Goal: Task Accomplishment & Management: Use online tool/utility

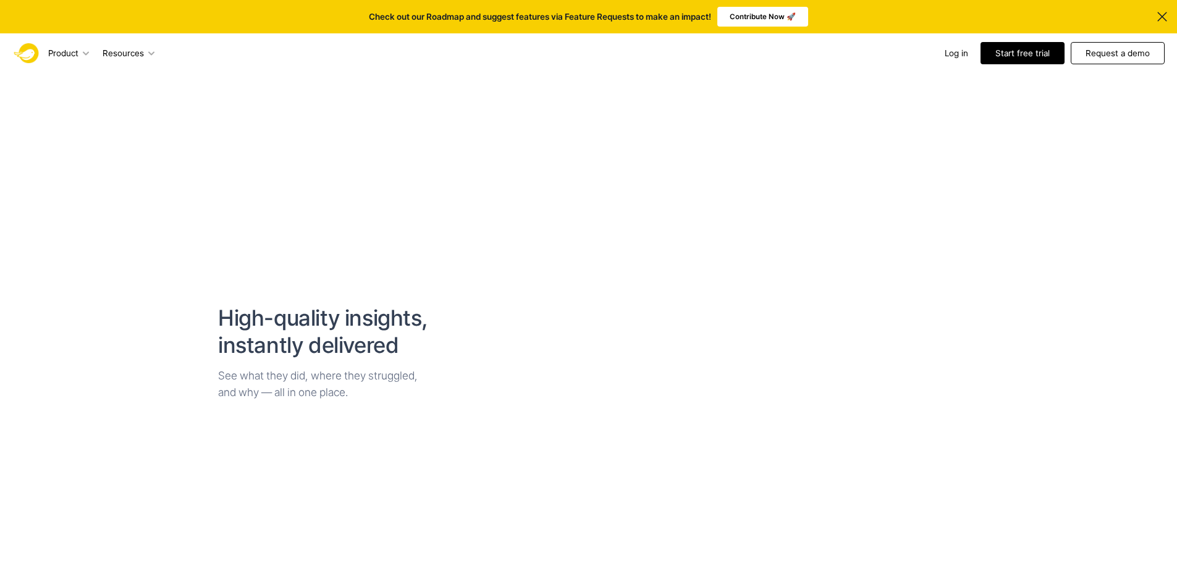
scroll to position [2042, 0]
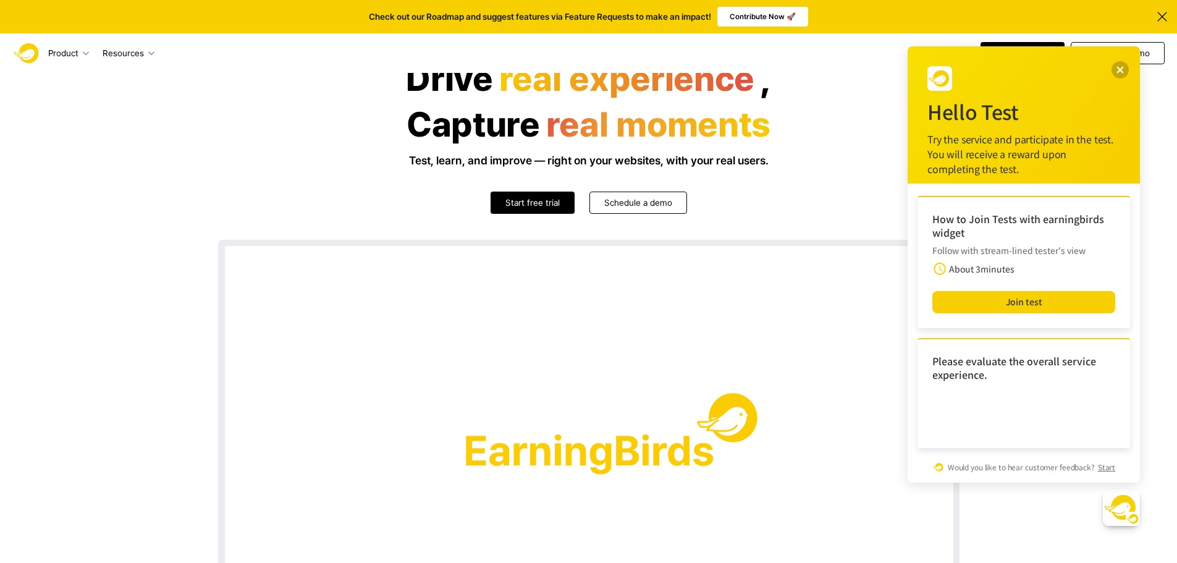
scroll to position [48, 0]
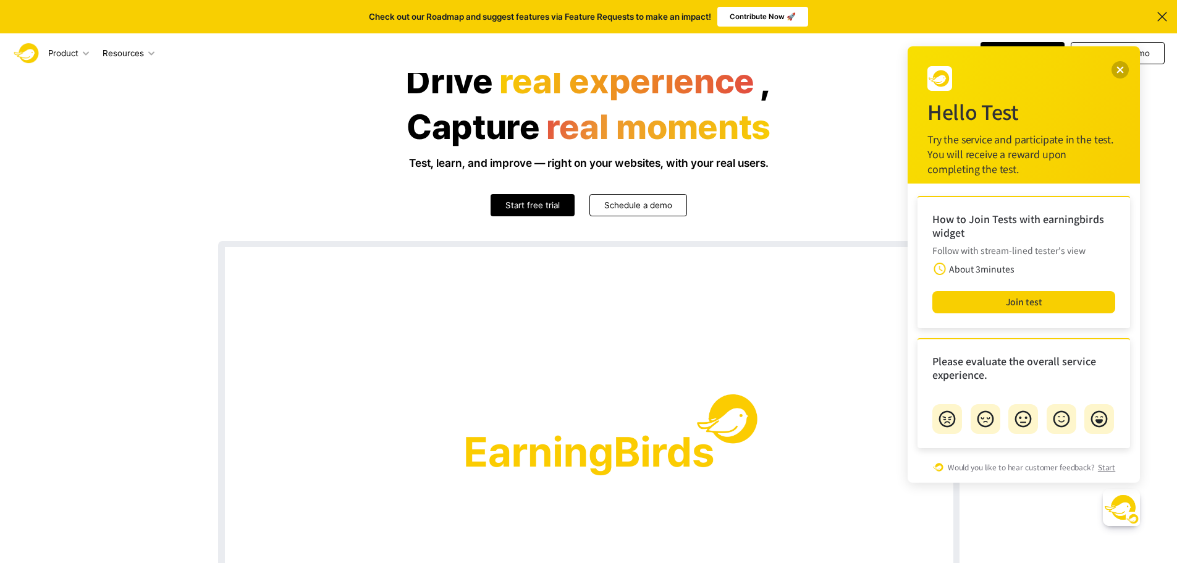
click at [1062, 314] on div "How to Join Tests with earningbirds widget Follow with stream-lined tester's vi…" at bounding box center [1024, 262] width 213 height 132
click at [1034, 298] on button "Join test" at bounding box center [1023, 302] width 183 height 22
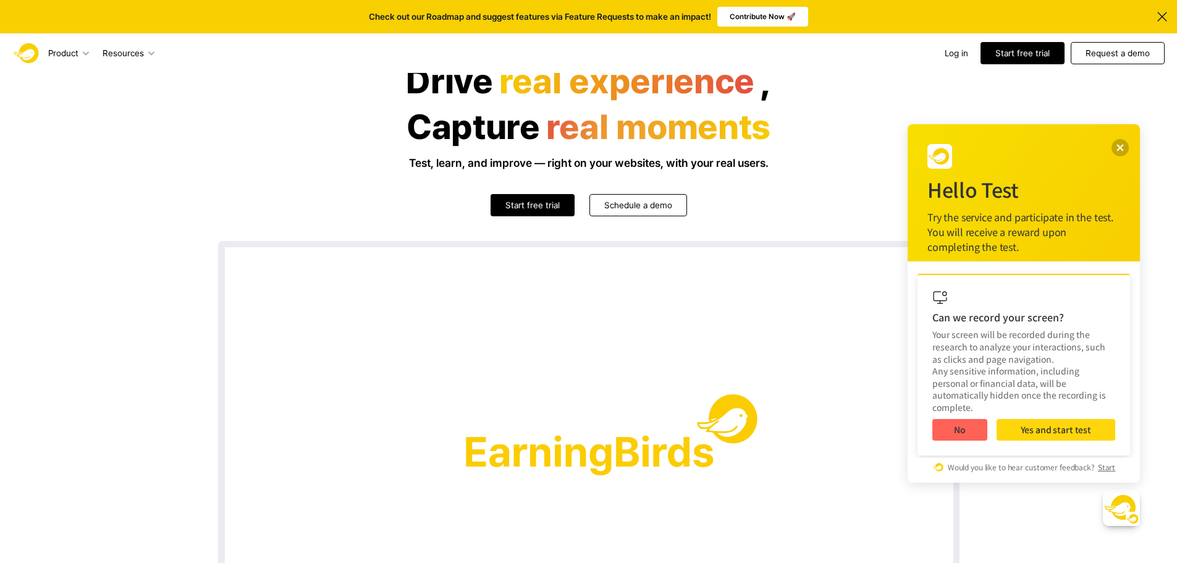
click at [1058, 419] on button "Yes and start test" at bounding box center [1056, 430] width 119 height 22
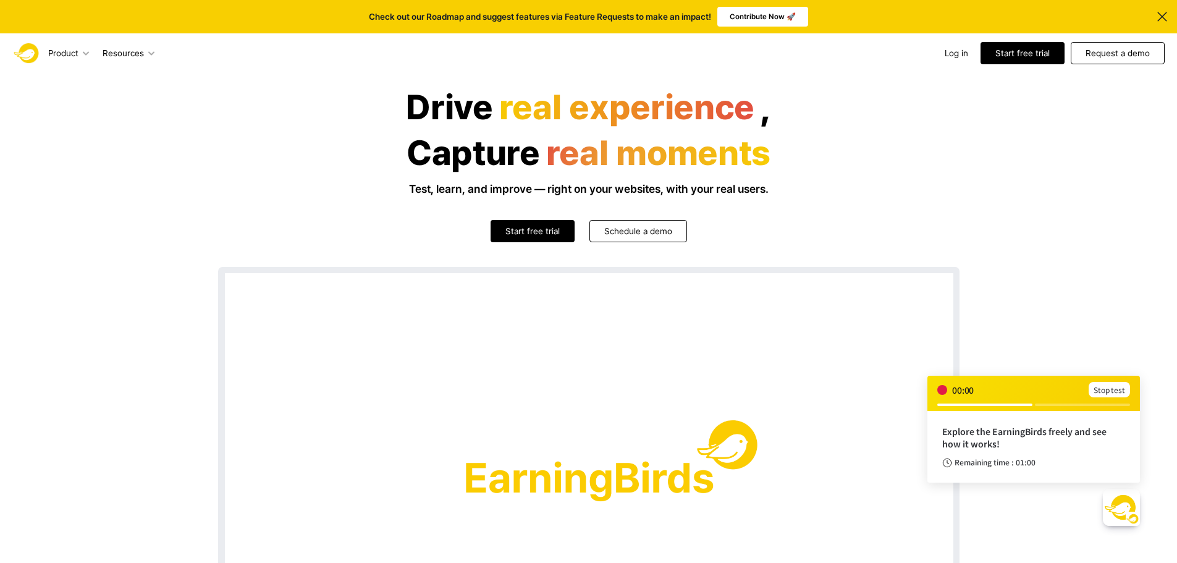
scroll to position [20, 0]
